Goal: Task Accomplishment & Management: Use online tool/utility

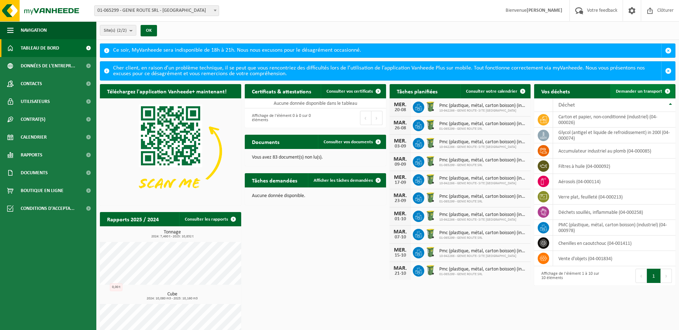
click at [631, 93] on span "Demander un transport" at bounding box center [639, 91] width 46 height 5
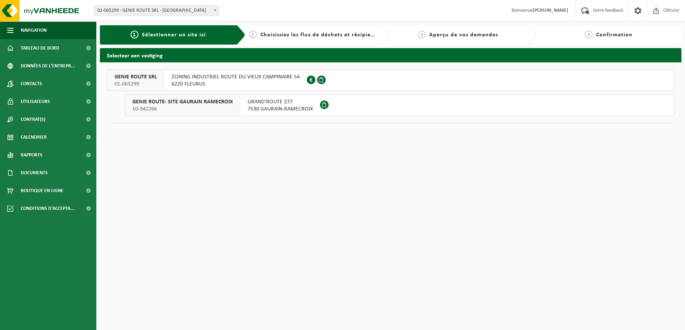
click at [180, 79] on span "ZONING INDUSTRIEL ROUTE DU VIEUX CAMPINAIRE 54" at bounding box center [236, 77] width 128 height 7
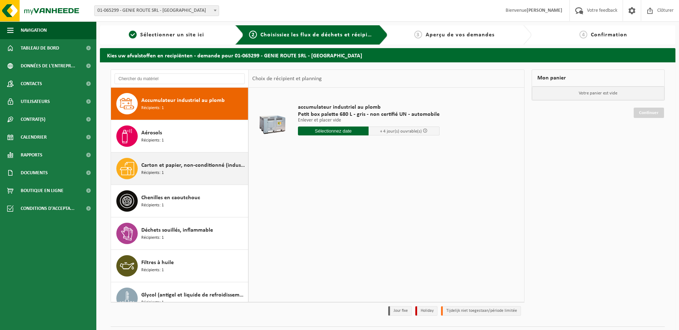
click at [171, 170] on span "Carton et papier, non-conditionné (industriel)" at bounding box center [193, 165] width 105 height 9
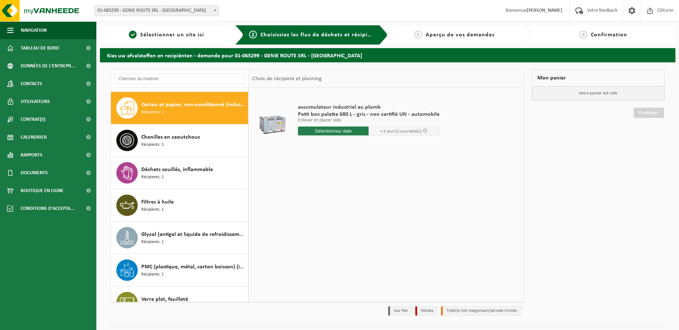
scroll to position [65, 0]
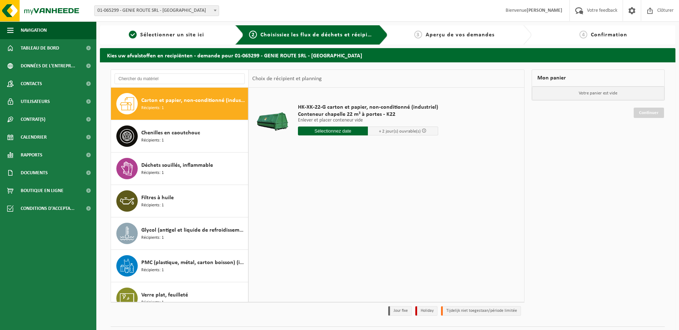
click at [337, 131] on input "text" at bounding box center [333, 131] width 70 height 9
click at [332, 206] on div "20" at bounding box center [329, 205] width 12 height 11
type input "à partir de 2025-08-20"
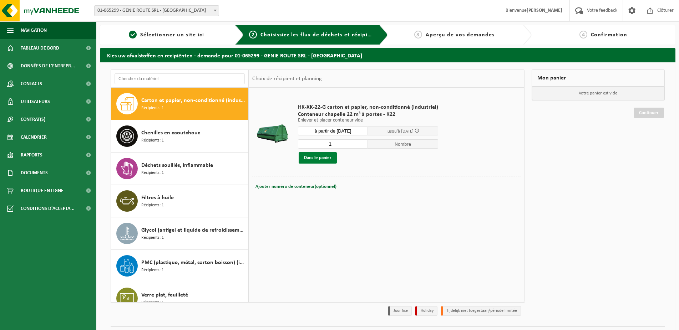
click at [308, 160] on button "Dans le panier" at bounding box center [318, 157] width 38 height 11
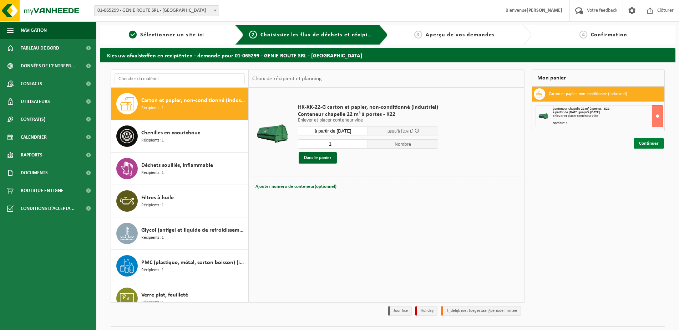
click at [652, 140] on link "Continuer" at bounding box center [649, 143] width 30 height 10
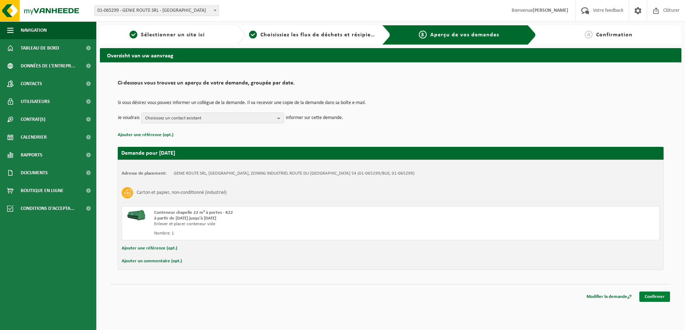
click at [662, 294] on link "Confirmer" at bounding box center [654, 297] width 31 height 10
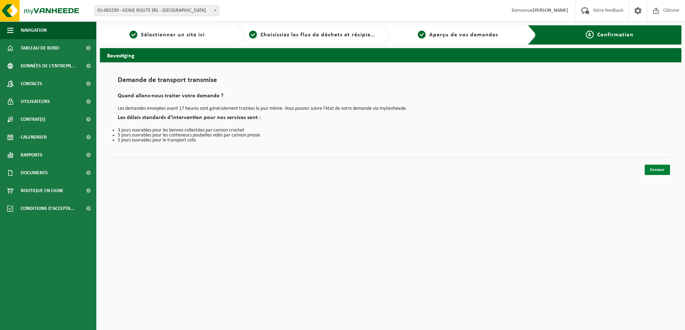
click at [661, 168] on link "Fermer" at bounding box center [657, 170] width 25 height 10
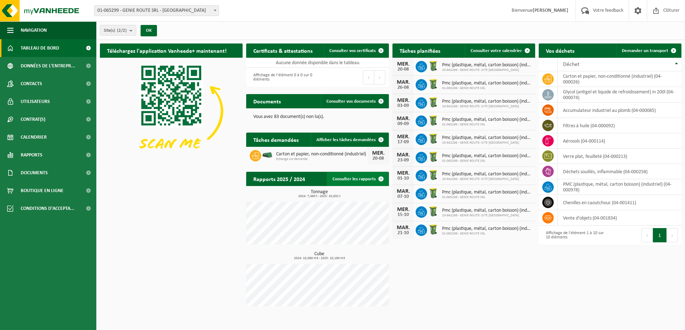
click at [357, 181] on link "Consulter les rapports" at bounding box center [357, 179] width 61 height 14
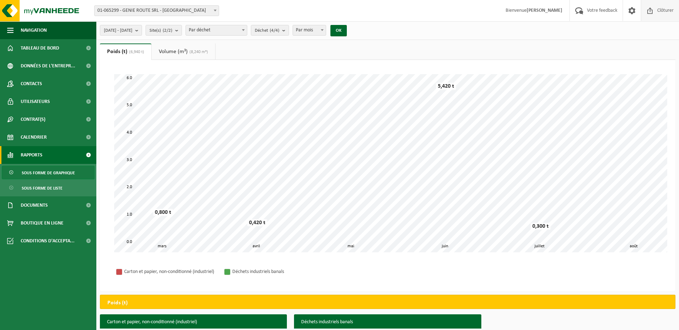
click at [657, 9] on span "Clôturer" at bounding box center [666, 10] width 20 height 21
